Goal: Information Seeking & Learning: Learn about a topic

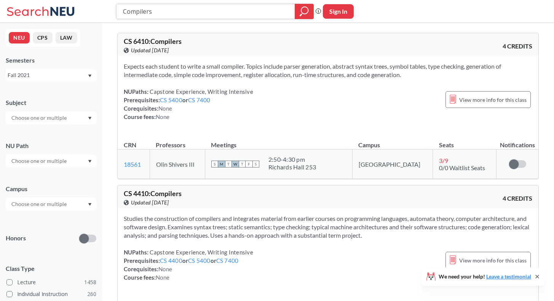
click at [157, 9] on input "Compilers" at bounding box center [205, 11] width 167 height 13
type input "g"
type input "eslg 0095"
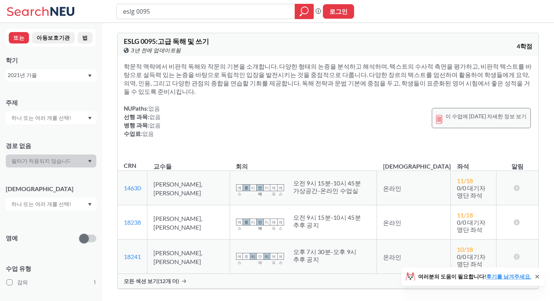
click at [481, 115] on font "이 수업에 [DATE] 자세한 정보 보기" at bounding box center [486, 118] width 81 height 6
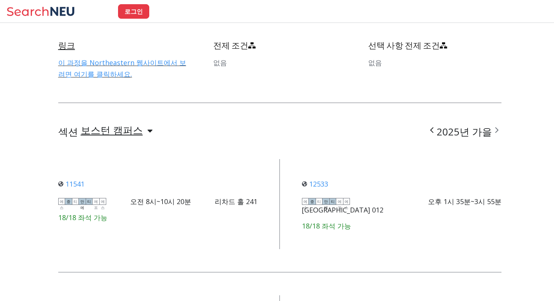
scroll to position [499, 0]
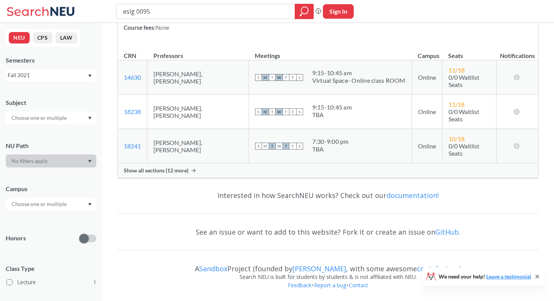
scroll to position [0, 0]
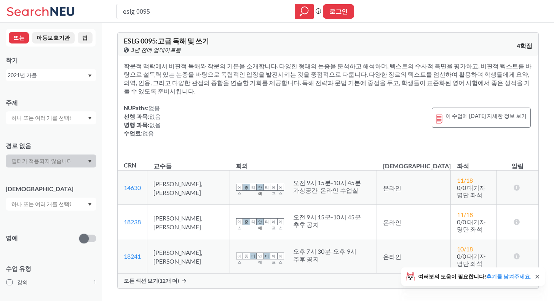
click at [178, 181] on font "[PERSON_NAME], [PERSON_NAME]" at bounding box center [178, 188] width 49 height 16
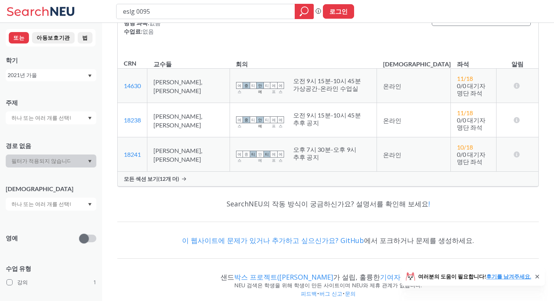
scroll to position [0, 0]
